Goal: Task Accomplishment & Management: Use online tool/utility

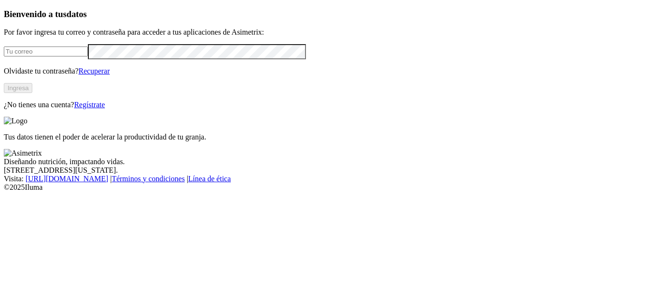
type input "[PERSON_NAME][EMAIL_ADDRESS][DOMAIN_NAME]"
click at [32, 93] on button "Ingresa" at bounding box center [18, 88] width 29 height 10
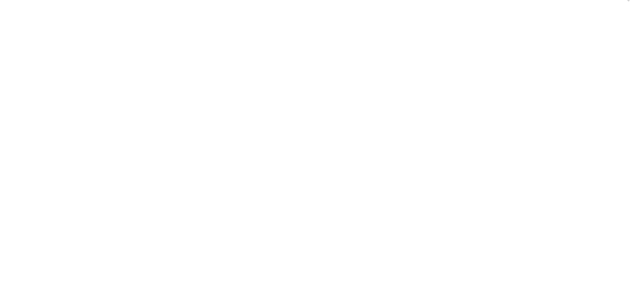
scroll to position [109, 0]
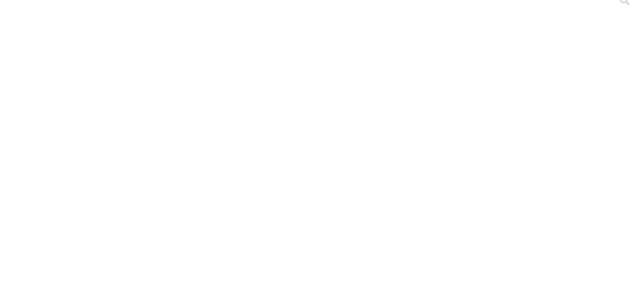
type input "Desemp H a Jul 2025"
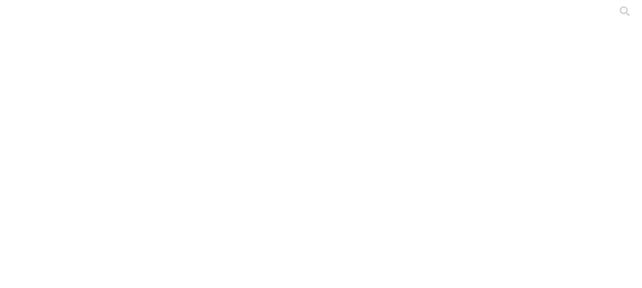
type input "Desmp Prim a Jul 2025"
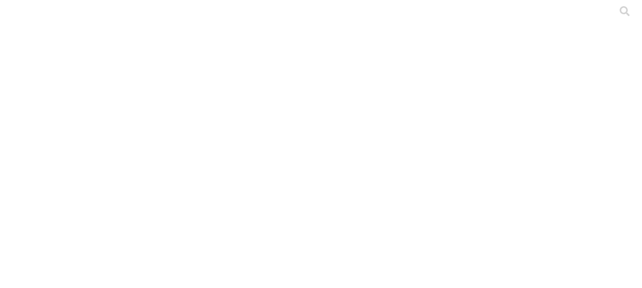
type input "Stock H a Jul 2025"
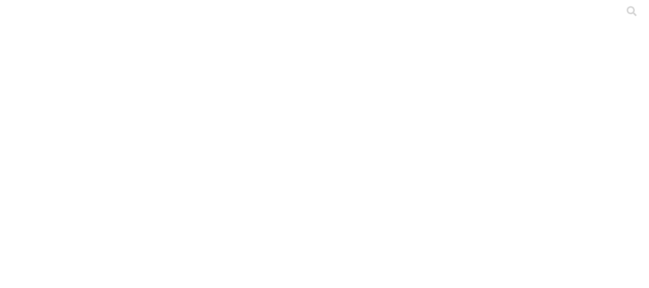
type input "S"
type input "Desemp PC a Jul 2025"
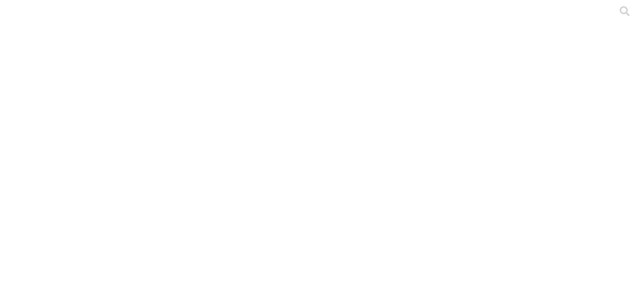
type input "S"
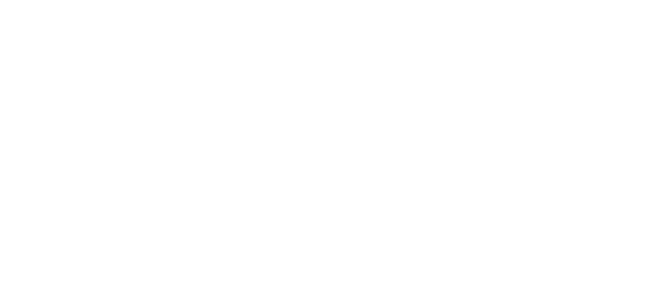
type input "Desemp a Jul 2025"
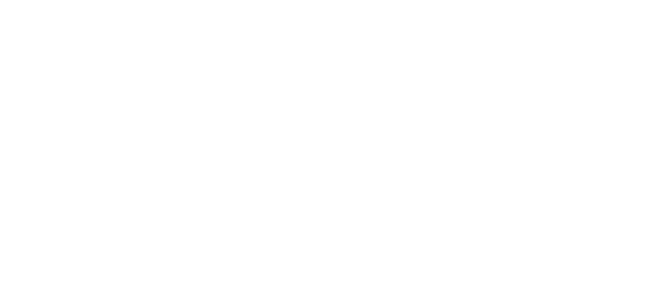
type input "Desemp a Jul 2025"
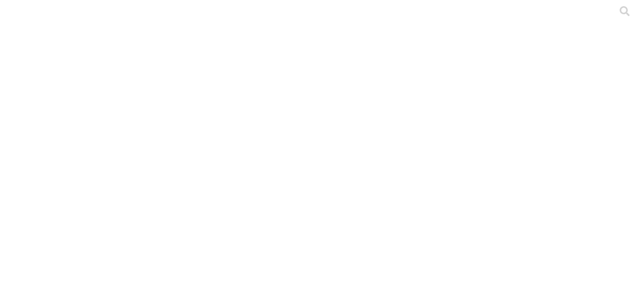
scroll to position [19, 0]
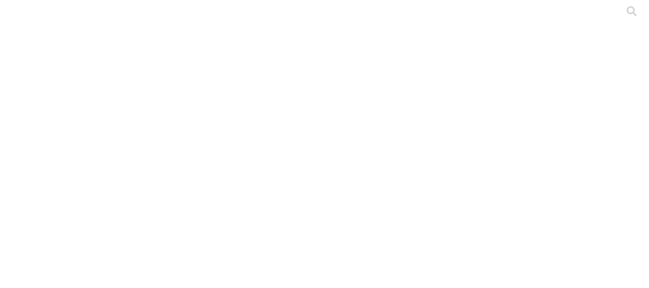
type input "Desemp a Jul 2025"
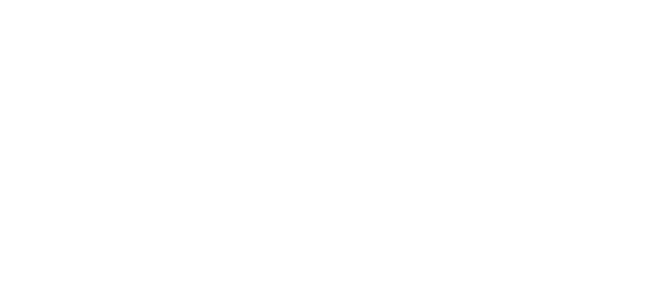
type input "Desemp H a Jul 2025"
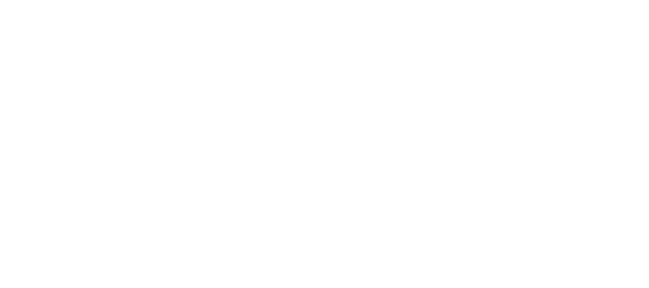
type input "Desemp Prim a Jul 2025"
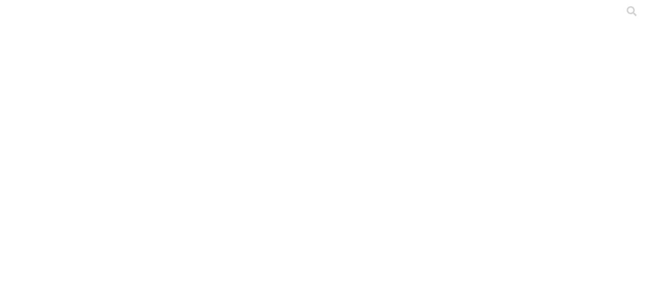
type input "Stock H a Jul 2025"
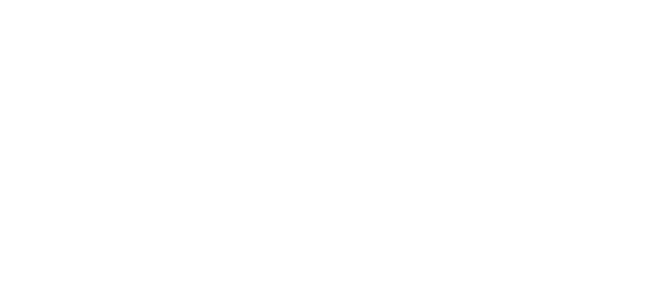
type input "Desemp a Jul 2025"
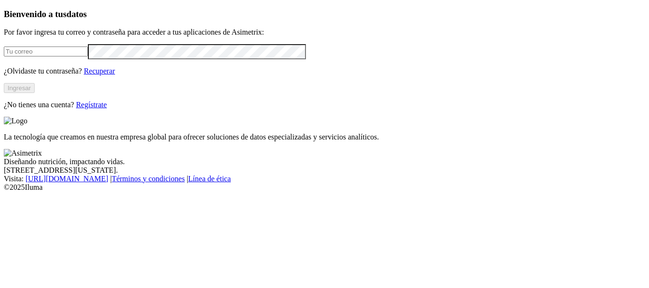
type input "[PERSON_NAME][EMAIL_ADDRESS][DOMAIN_NAME]"
click at [35, 93] on button "Ingresar" at bounding box center [19, 88] width 31 height 10
